Goal: Information Seeking & Learning: Compare options

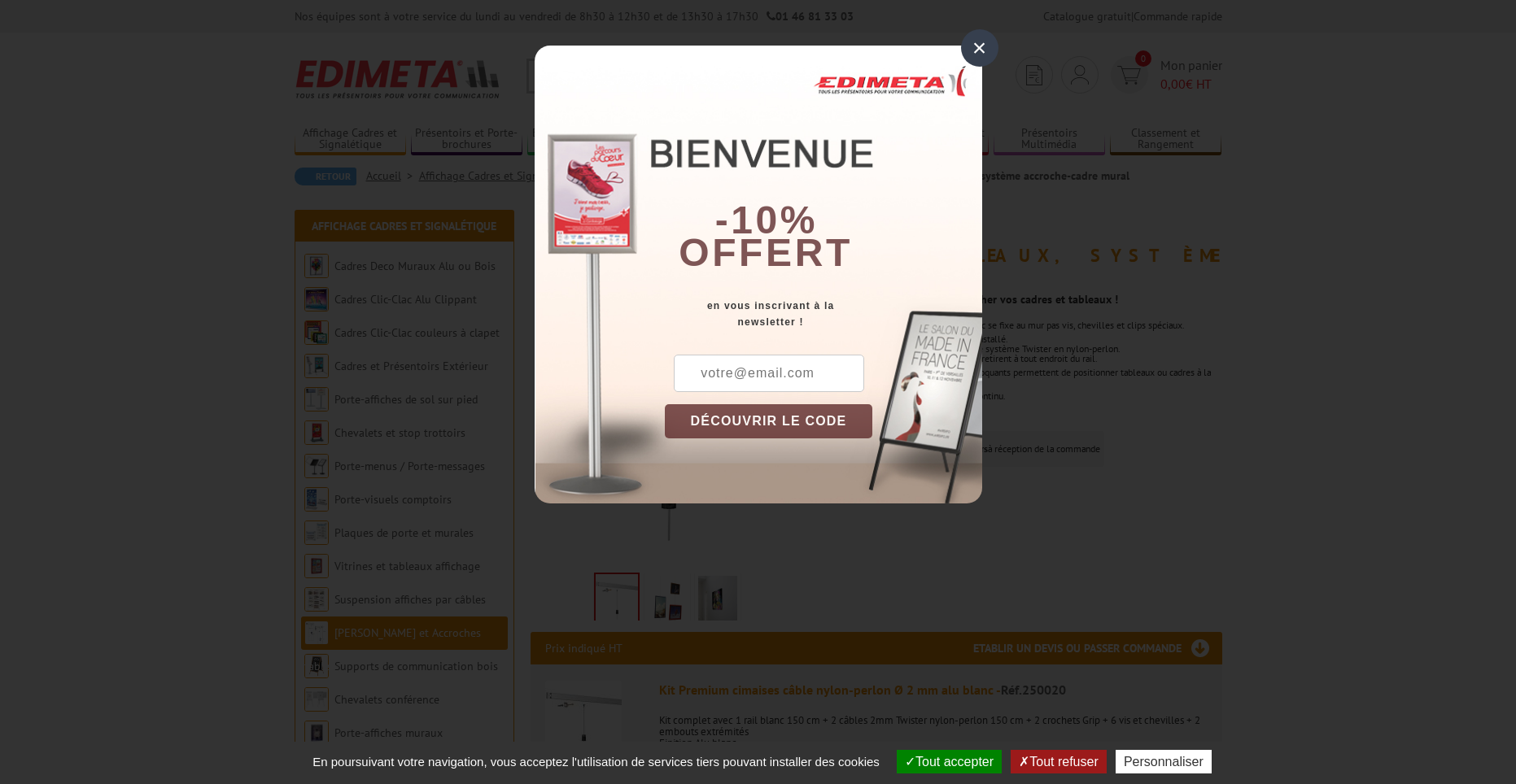
click at [981, 43] on div "×" at bounding box center [979, 48] width 37 height 37
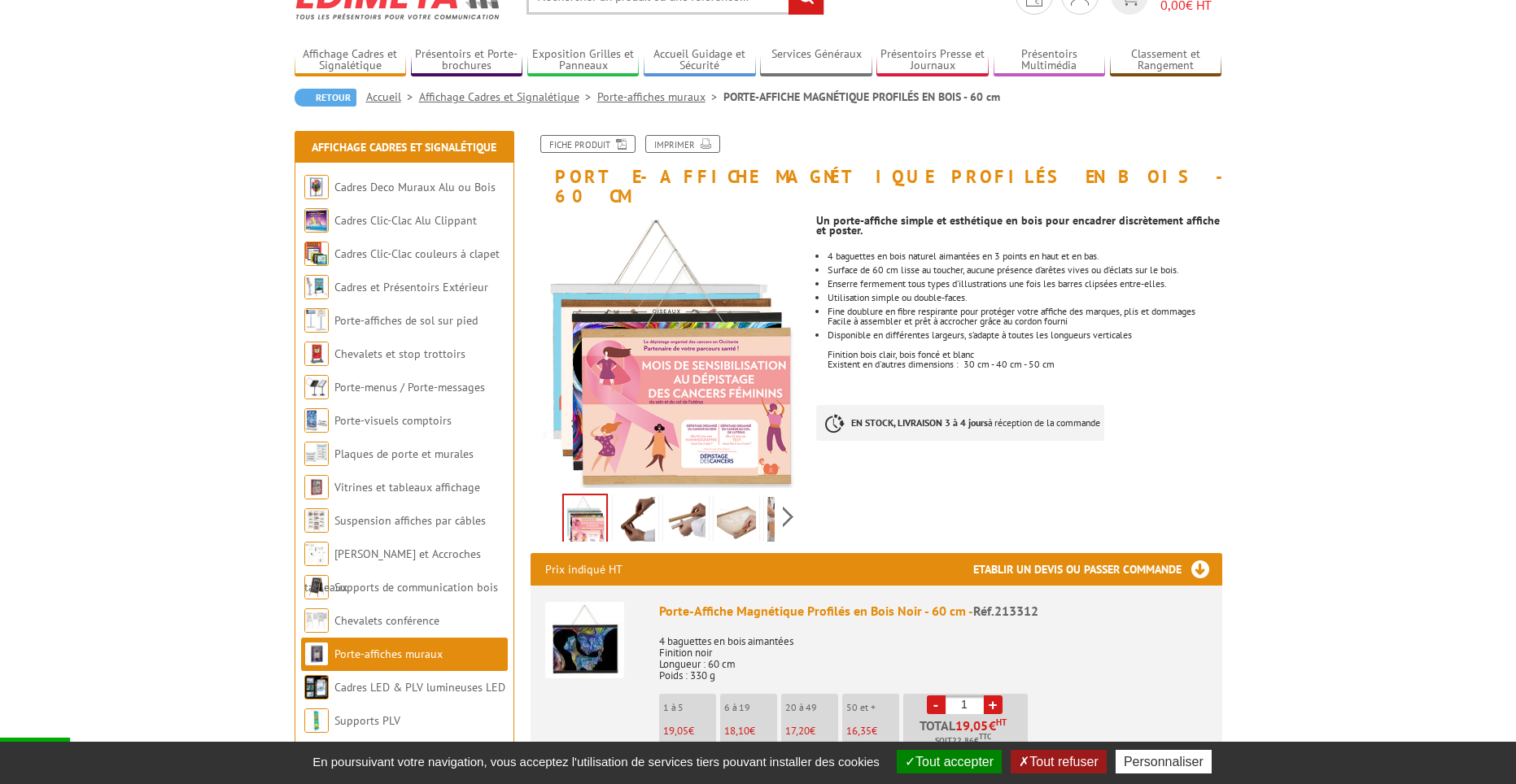
scroll to position [82, 0]
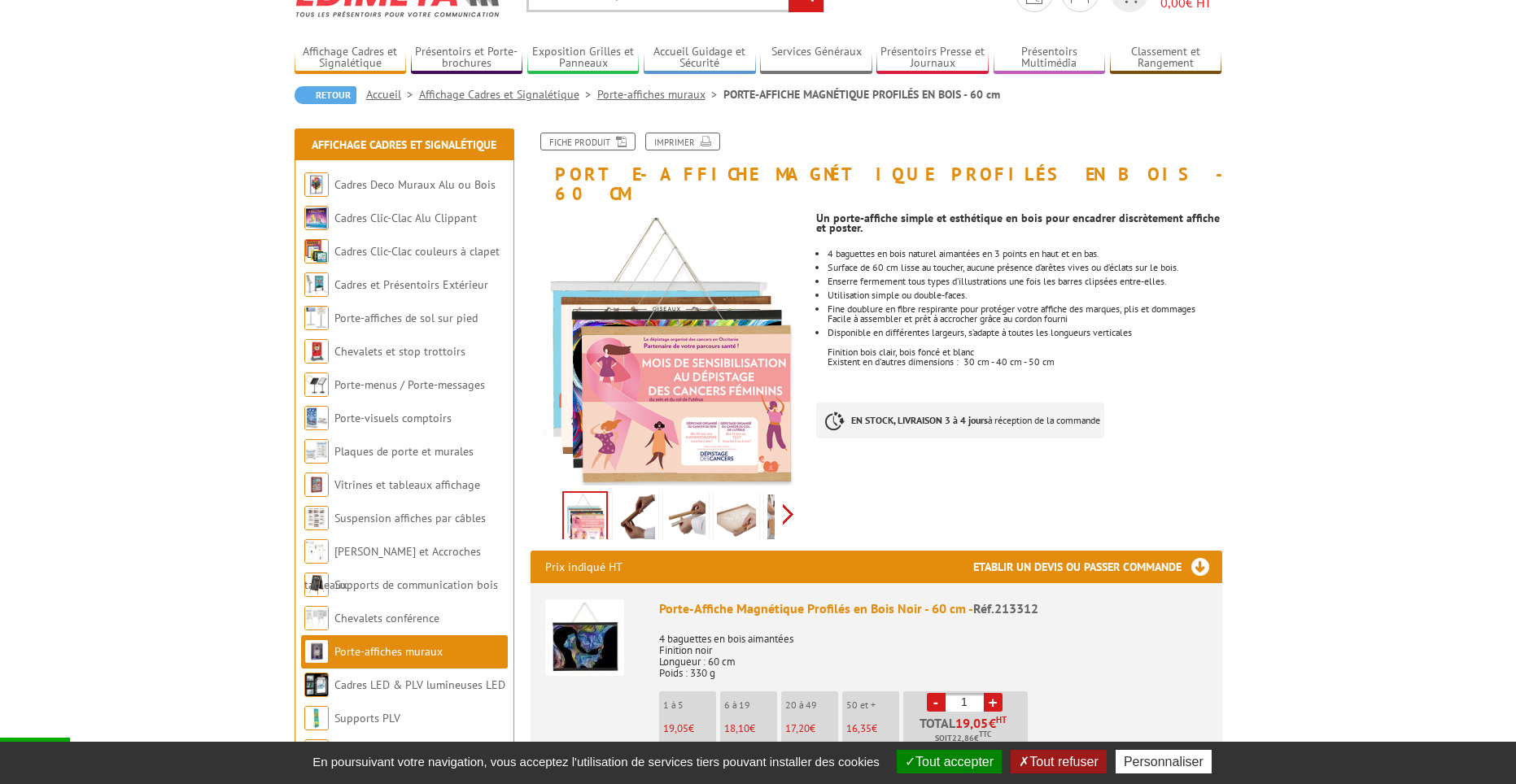
click at [793, 500] on div "Previous Next" at bounding box center [667, 514] width 274 height 57
drag, startPoint x: 548, startPoint y: 489, endPoint x: 582, endPoint y: 489, distance: 34.0
click at [553, 489] on div "Previous Next" at bounding box center [667, 514] width 274 height 57
click at [631, 495] on img at bounding box center [635, 519] width 39 height 50
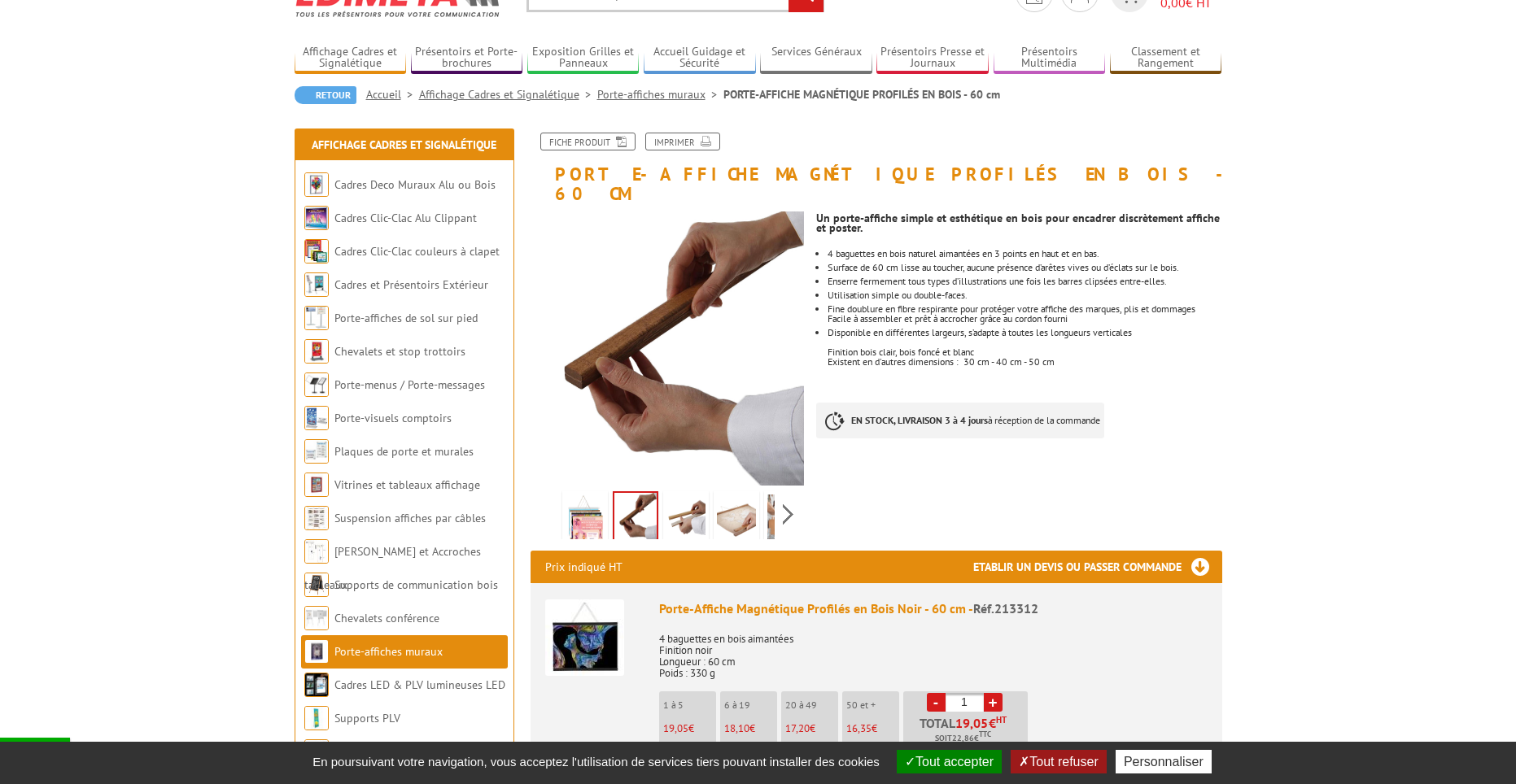
drag, startPoint x: 678, startPoint y: 492, endPoint x: 701, endPoint y: 494, distance: 23.1
click at [680, 495] on img at bounding box center [685, 519] width 39 height 50
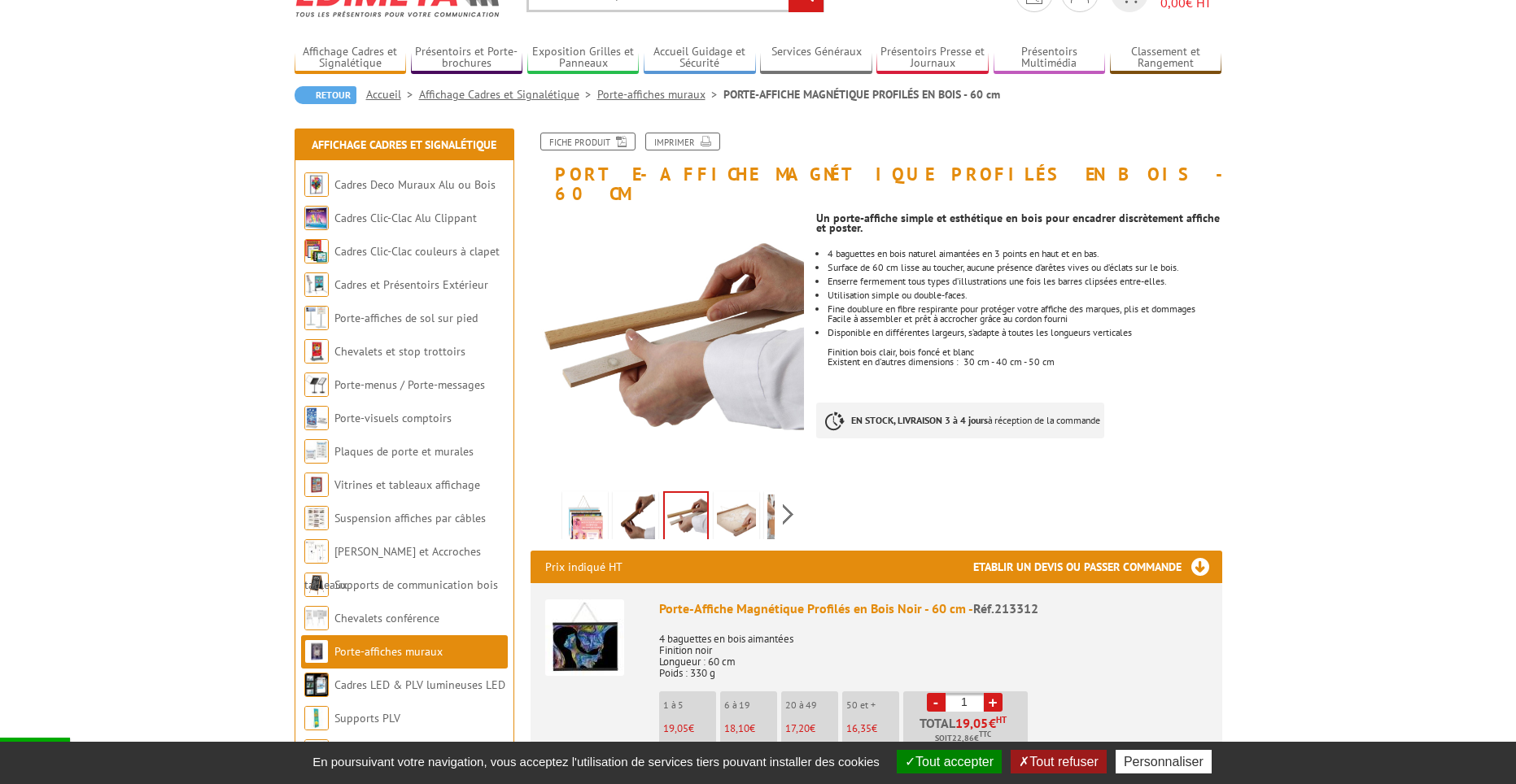
click at [724, 495] on img at bounding box center [736, 519] width 39 height 50
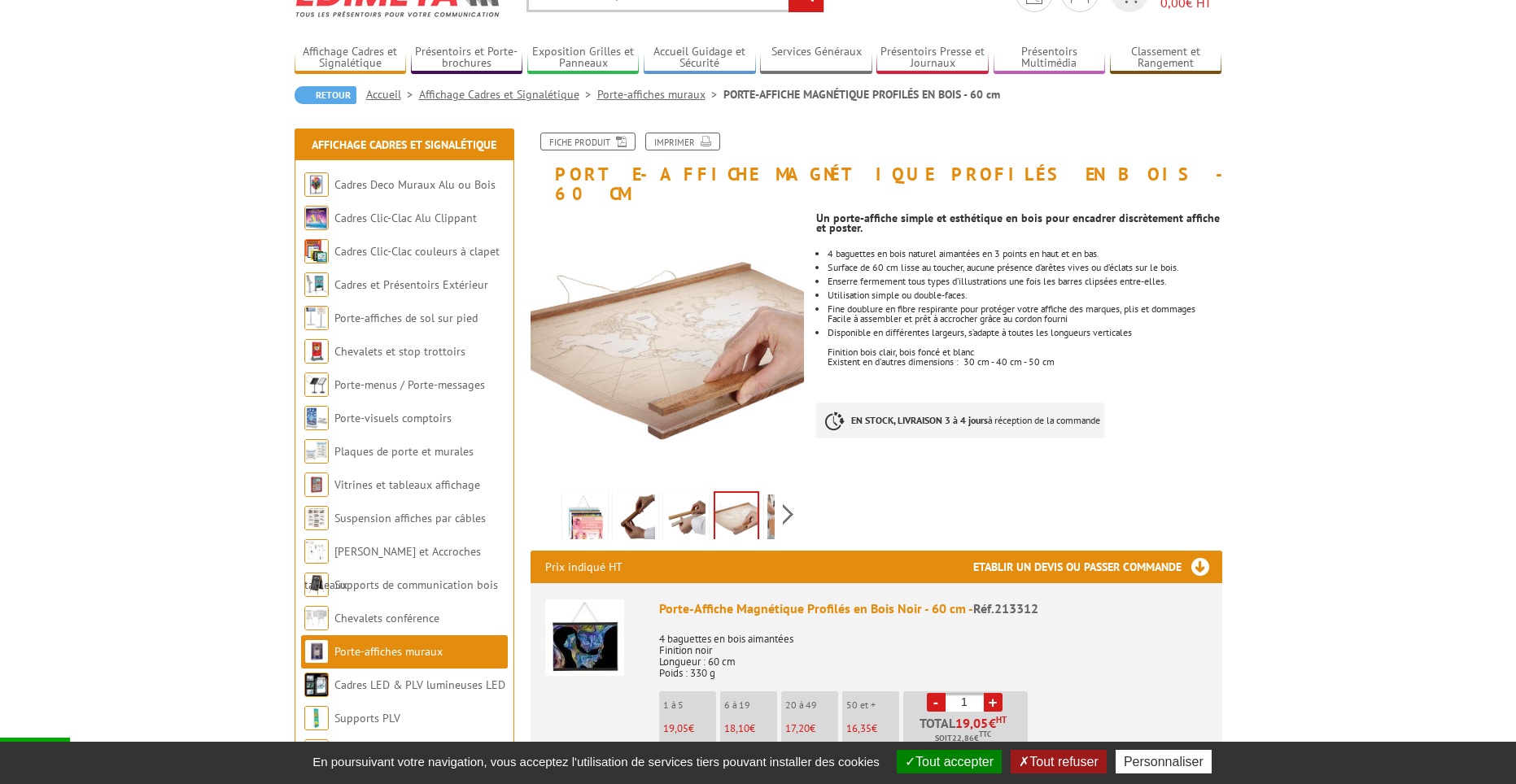
click at [752, 493] on img at bounding box center [736, 518] width 42 height 50
click at [738, 497] on img at bounding box center [736, 518] width 42 height 50
click at [793, 497] on div "Previous Next" at bounding box center [667, 514] width 274 height 57
click at [749, 501] on img at bounding box center [750, 519] width 39 height 50
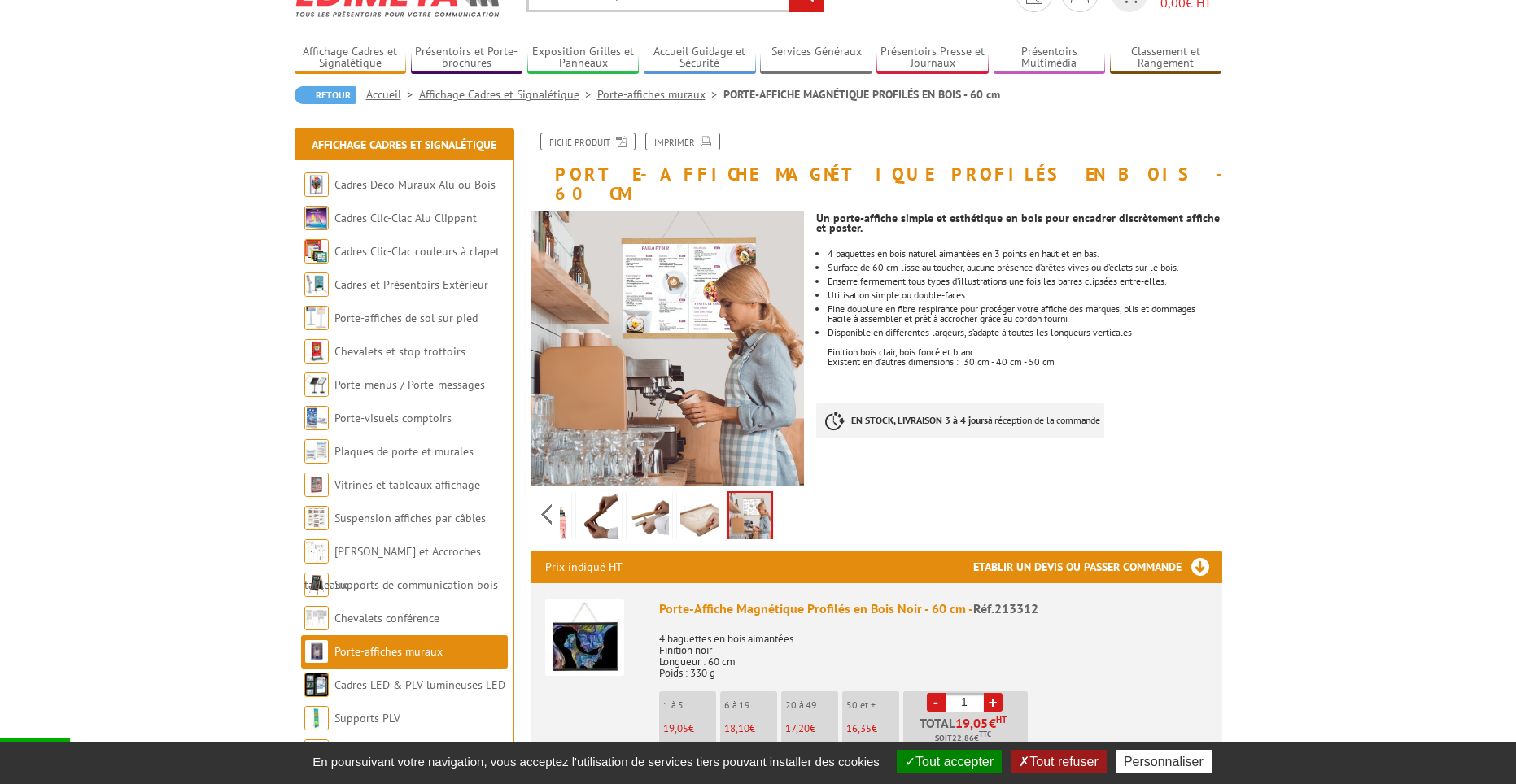
drag, startPoint x: 757, startPoint y: 499, endPoint x: 774, endPoint y: 499, distance: 17.0
click at [759, 499] on img at bounding box center [750, 518] width 42 height 50
click at [686, 495] on img at bounding box center [699, 519] width 39 height 50
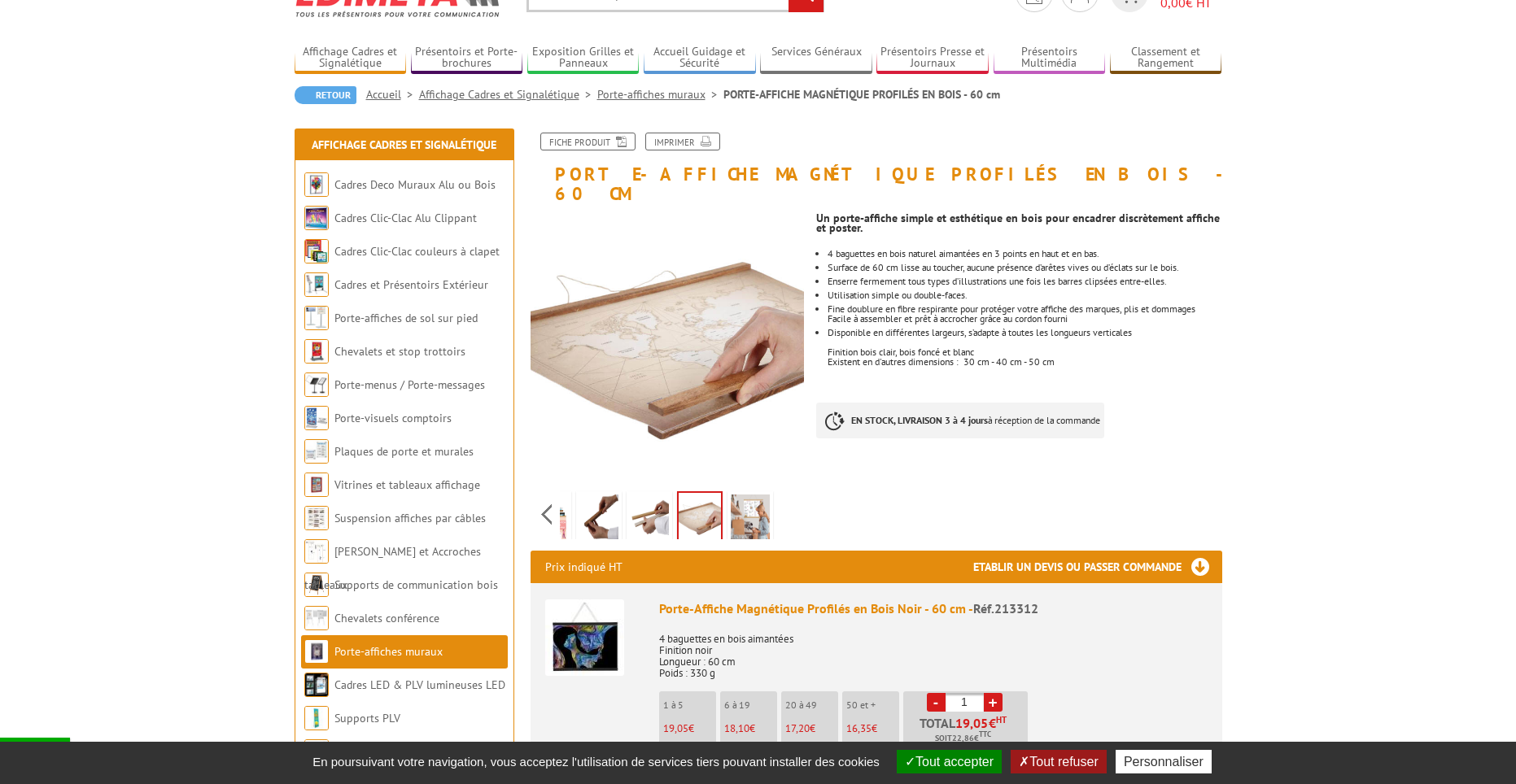
click at [621, 490] on li at bounding box center [598, 514] width 50 height 50
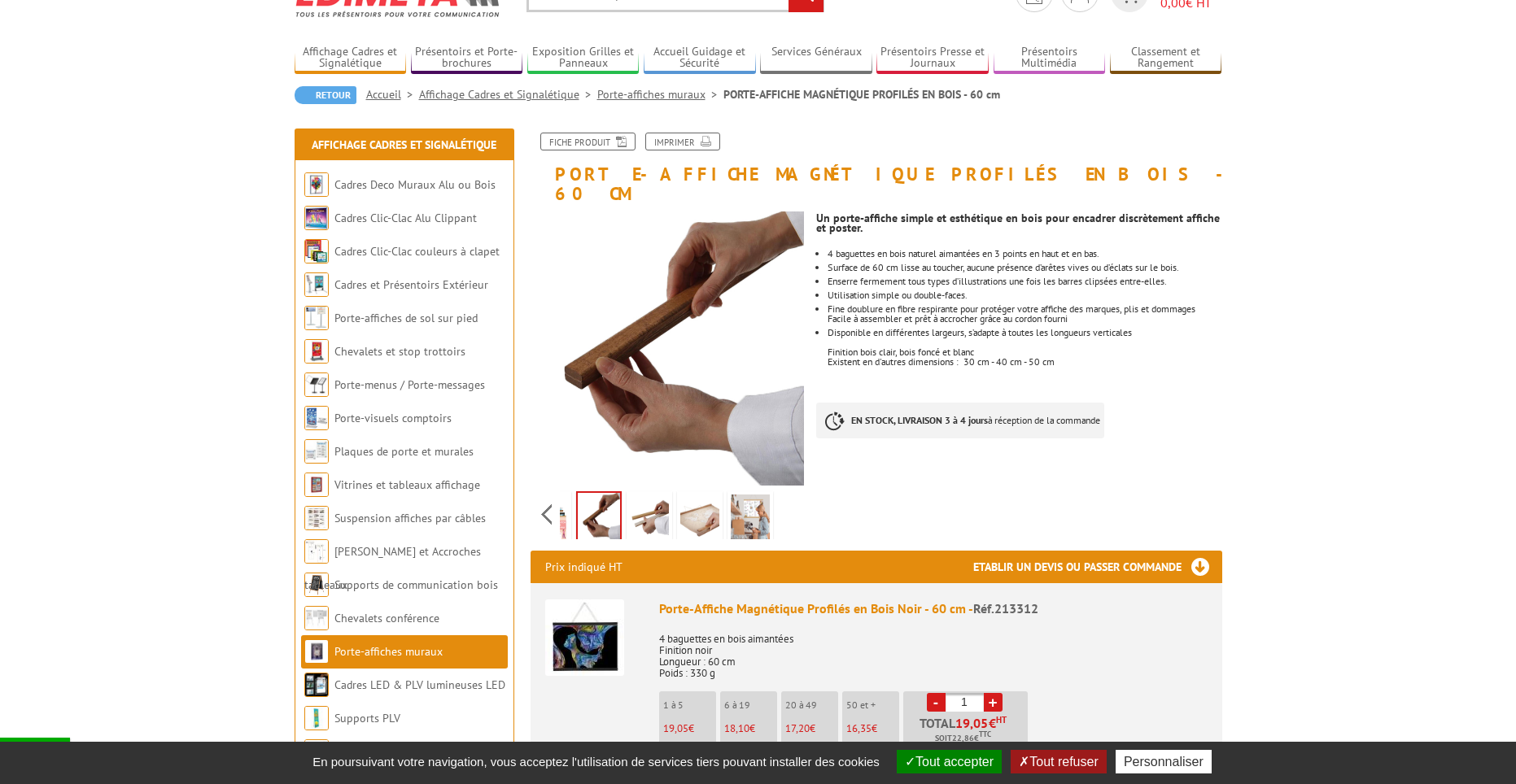
click at [648, 495] on img at bounding box center [649, 519] width 39 height 50
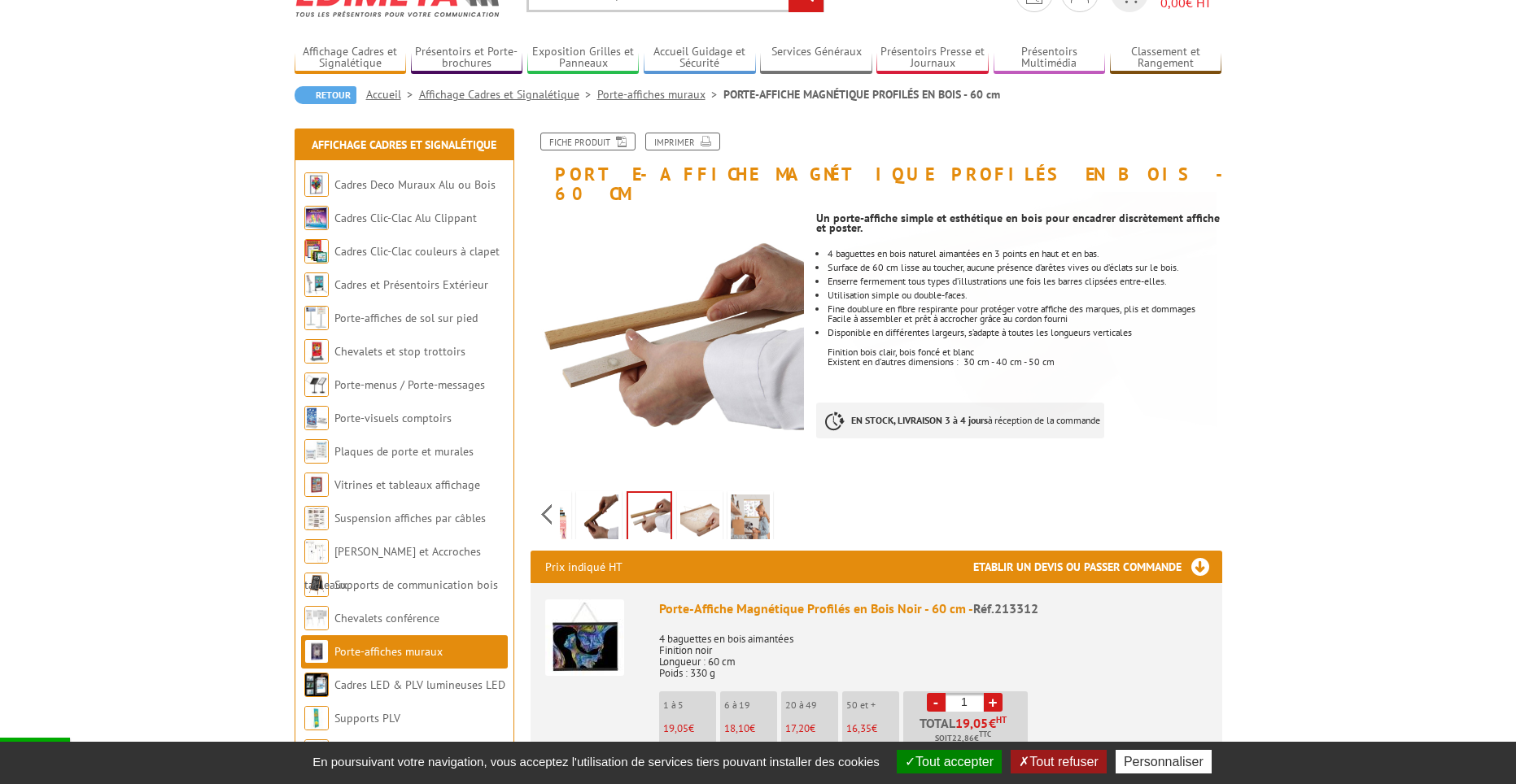
click at [704, 500] on img at bounding box center [699, 519] width 39 height 50
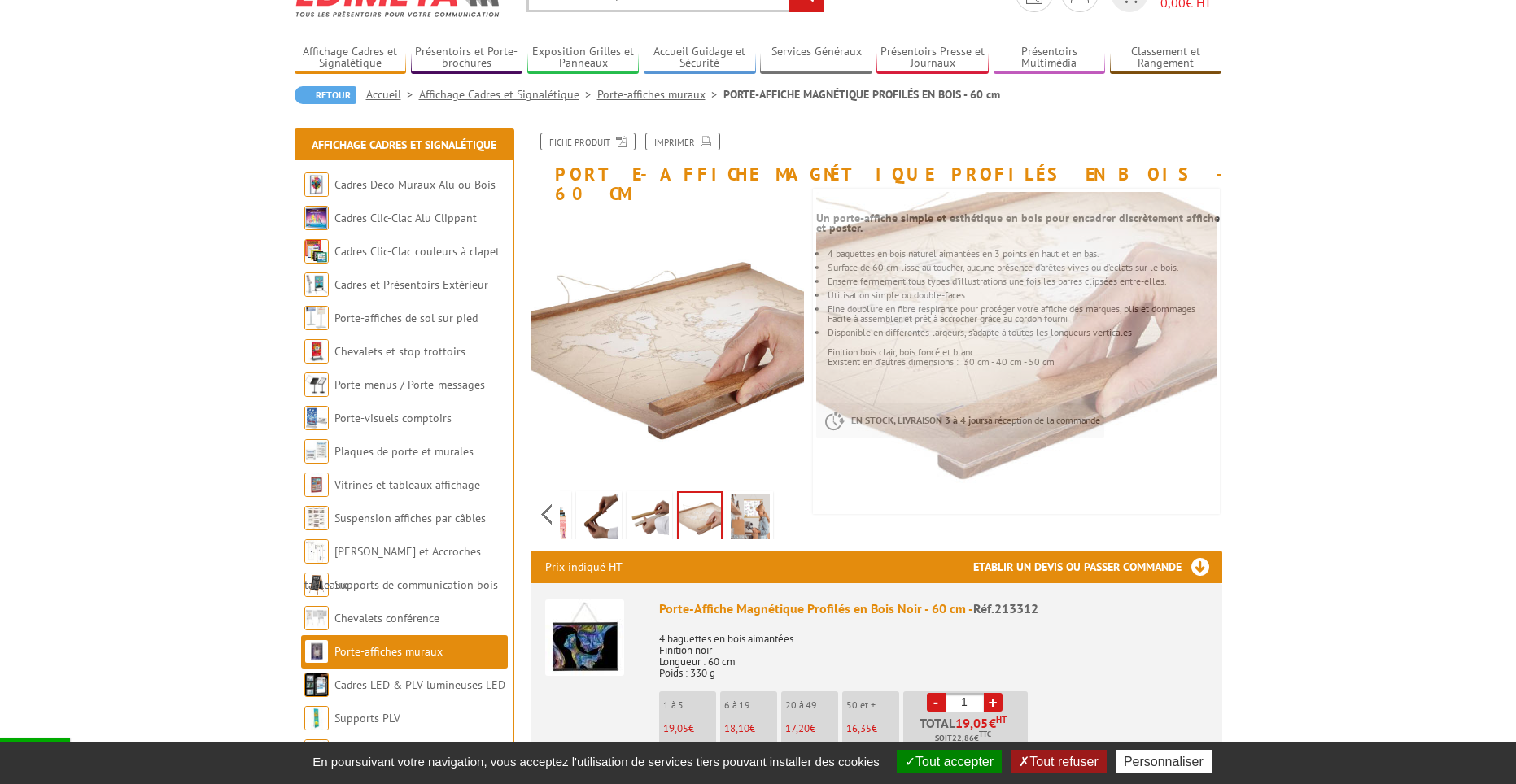
click at [742, 503] on img at bounding box center [750, 519] width 39 height 50
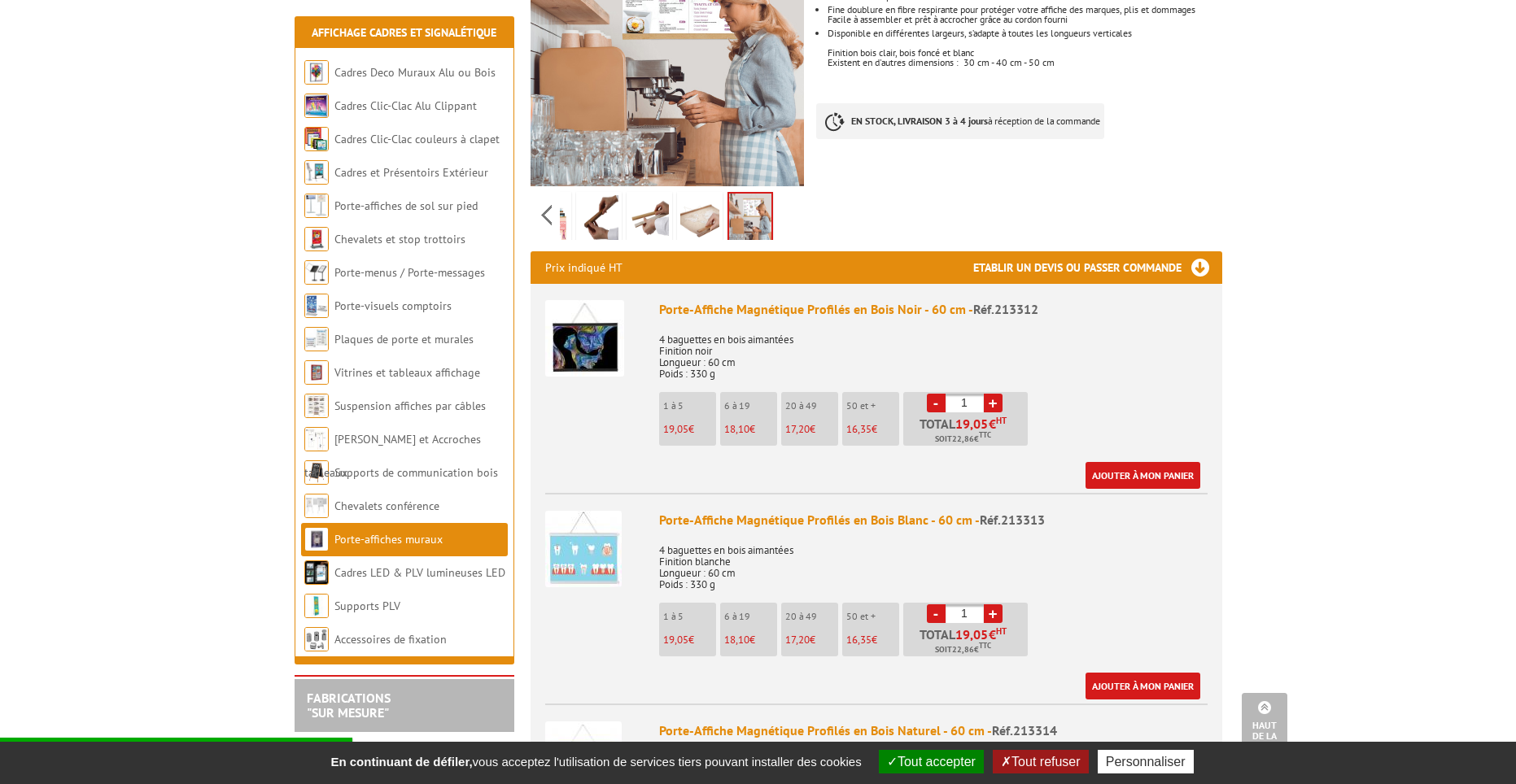
scroll to position [0, 0]
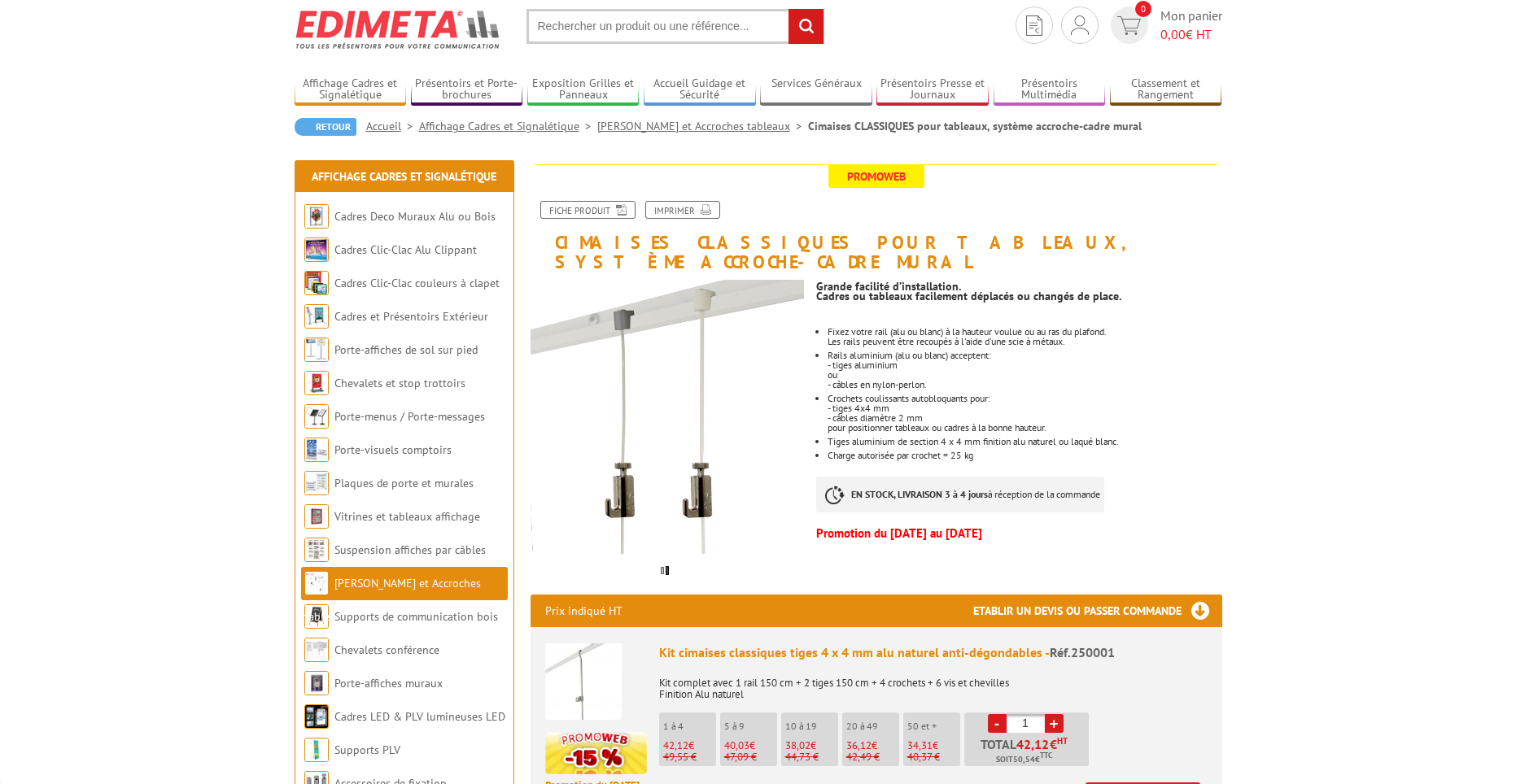
scroll to position [162, 0]
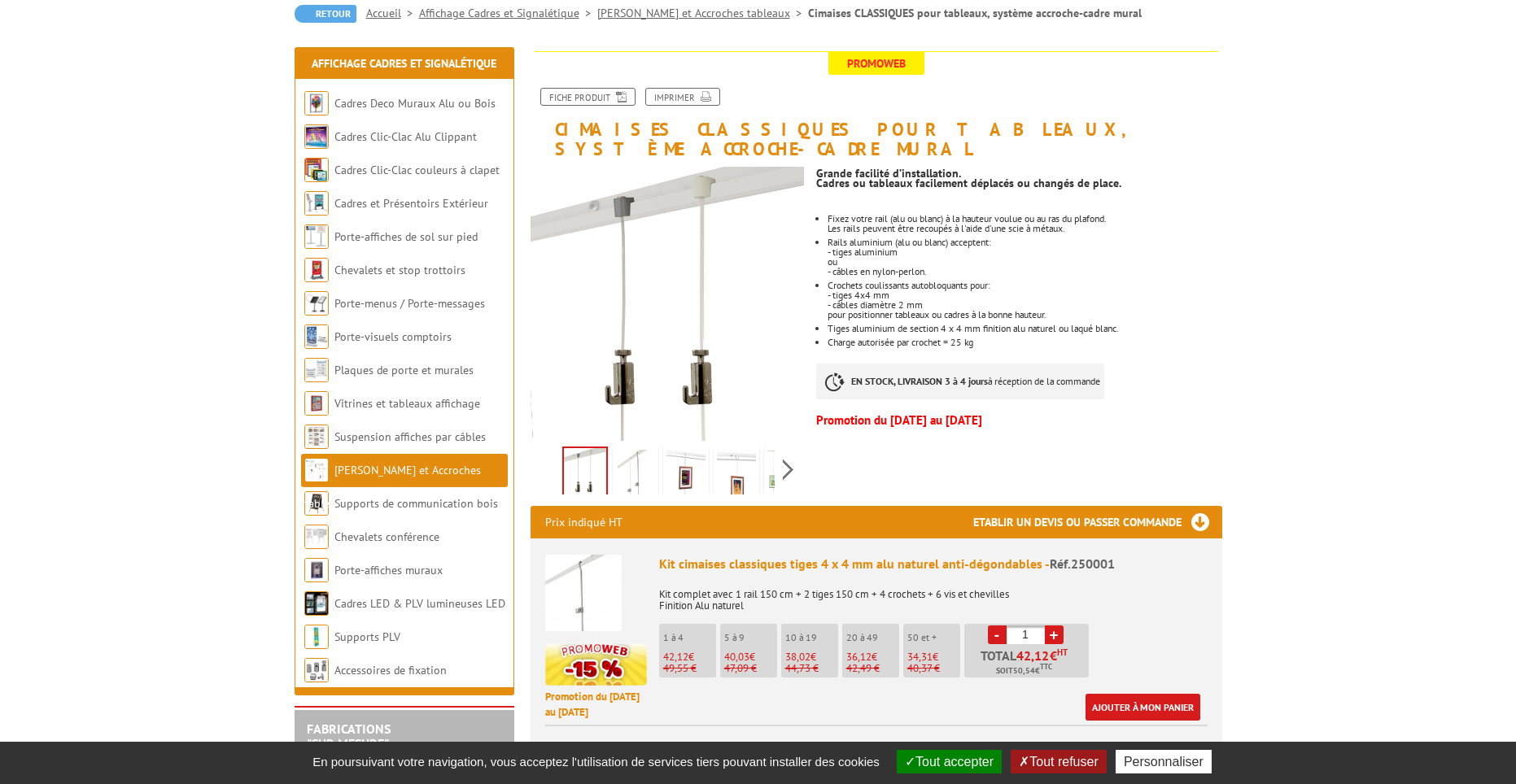
click at [670, 450] on img at bounding box center [685, 475] width 39 height 50
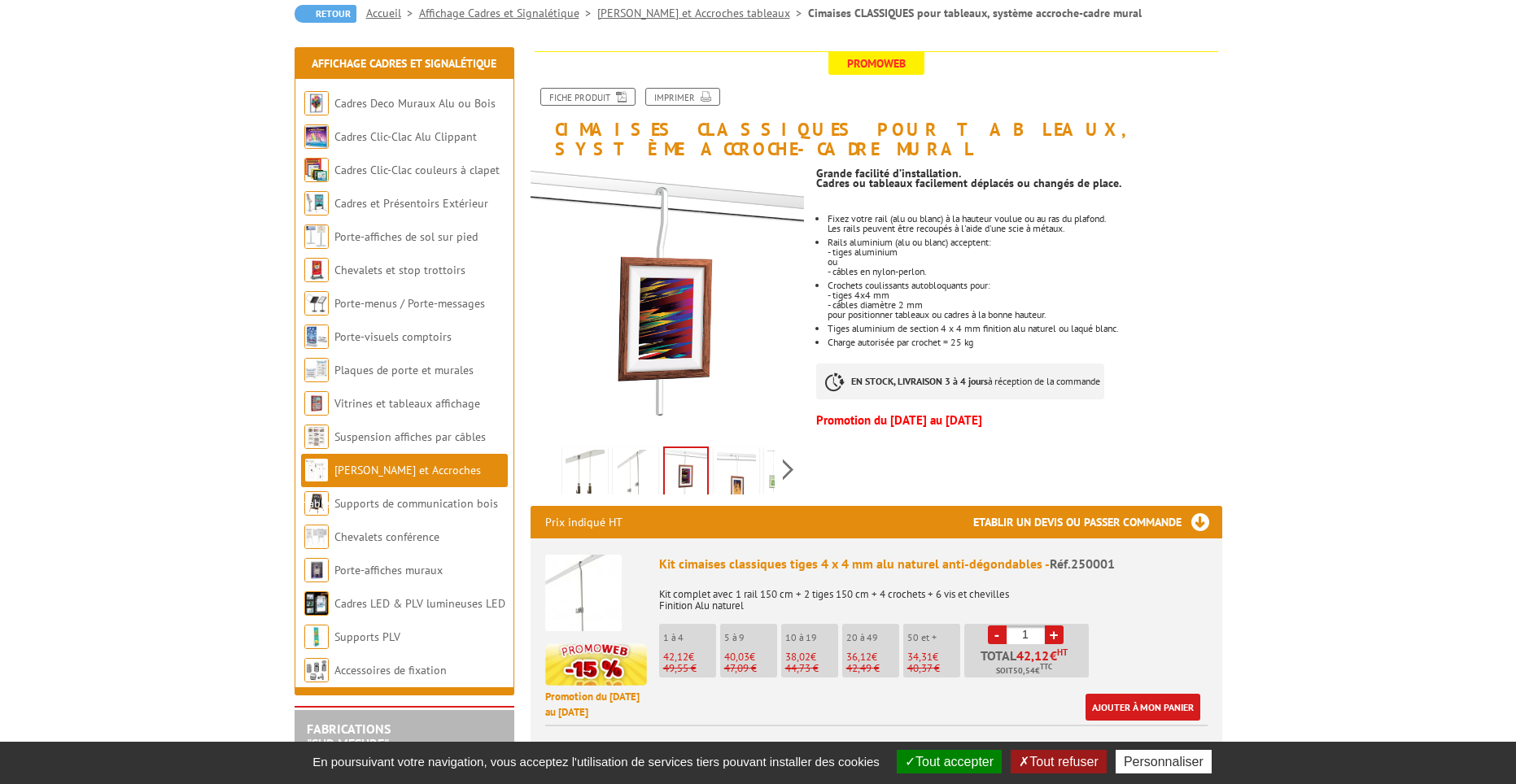
drag, startPoint x: 713, startPoint y: 448, endPoint x: 740, endPoint y: 446, distance: 27.1
click at [746, 450] on img at bounding box center [736, 475] width 39 height 50
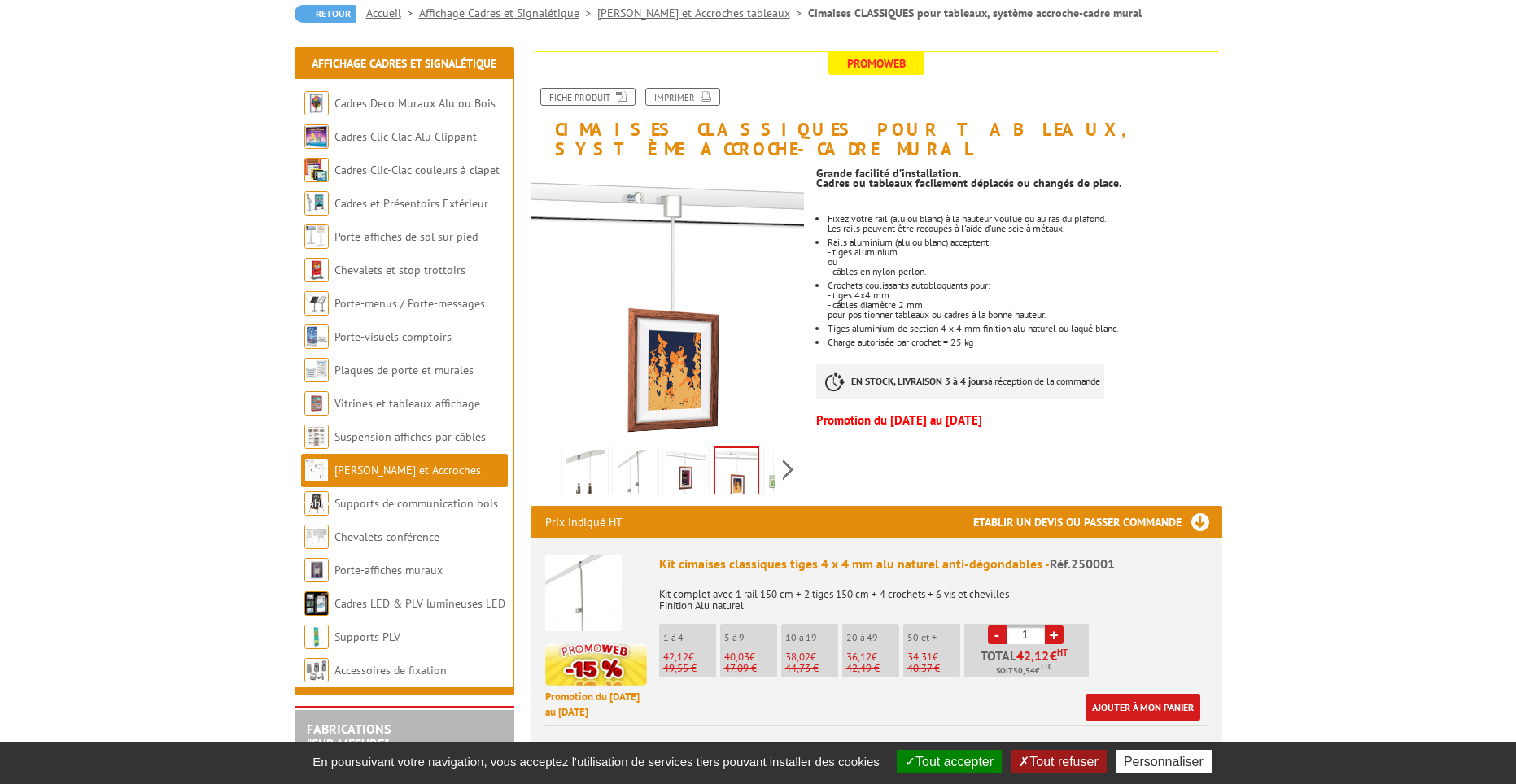
click at [780, 447] on div "Previous Next" at bounding box center [667, 469] width 274 height 57
click at [756, 453] on img at bounding box center [750, 475] width 39 height 50
